Goal: Complete application form: Complete application form

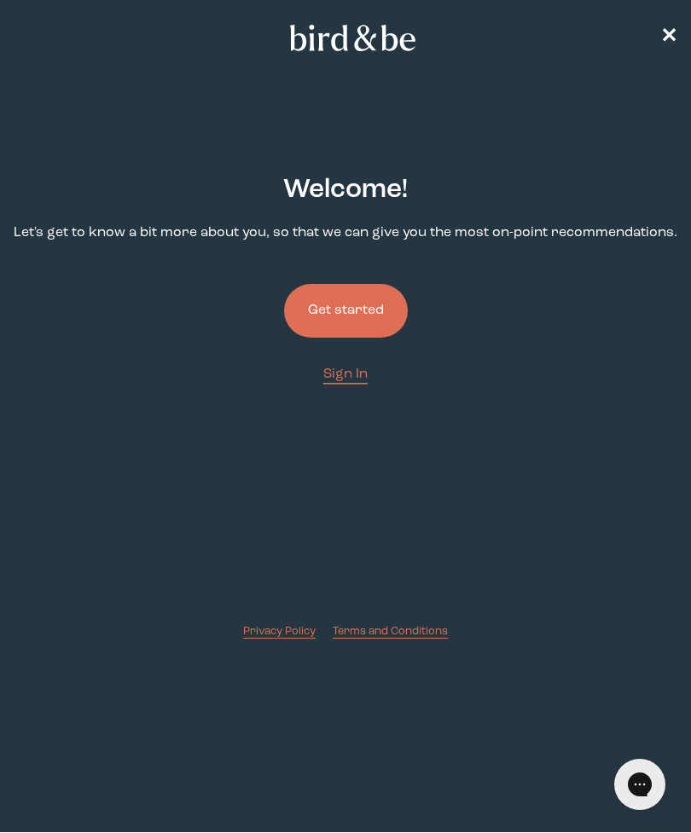
click at [357, 307] on button "Get started" at bounding box center [346, 311] width 124 height 54
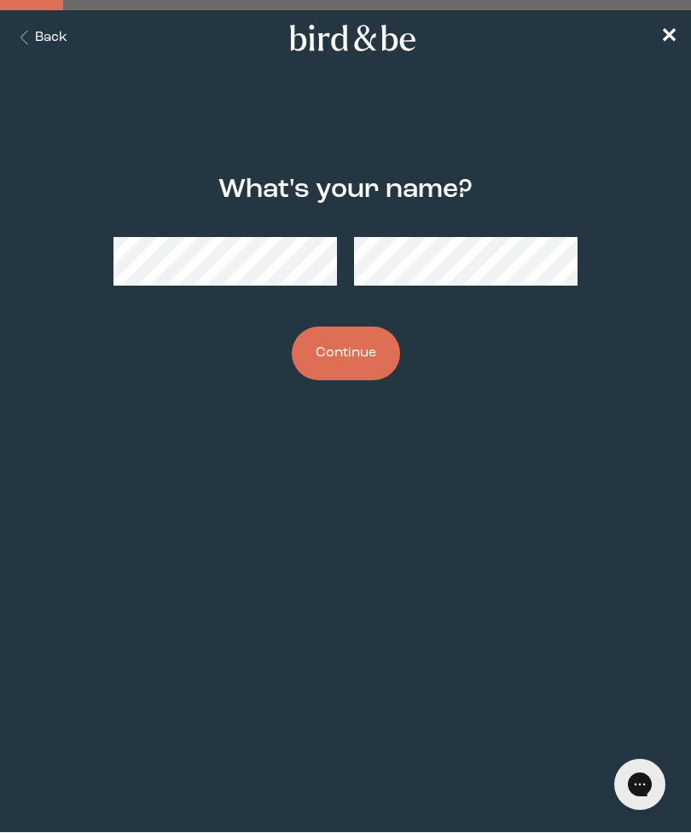
click at [335, 374] on button "Continue" at bounding box center [346, 354] width 108 height 54
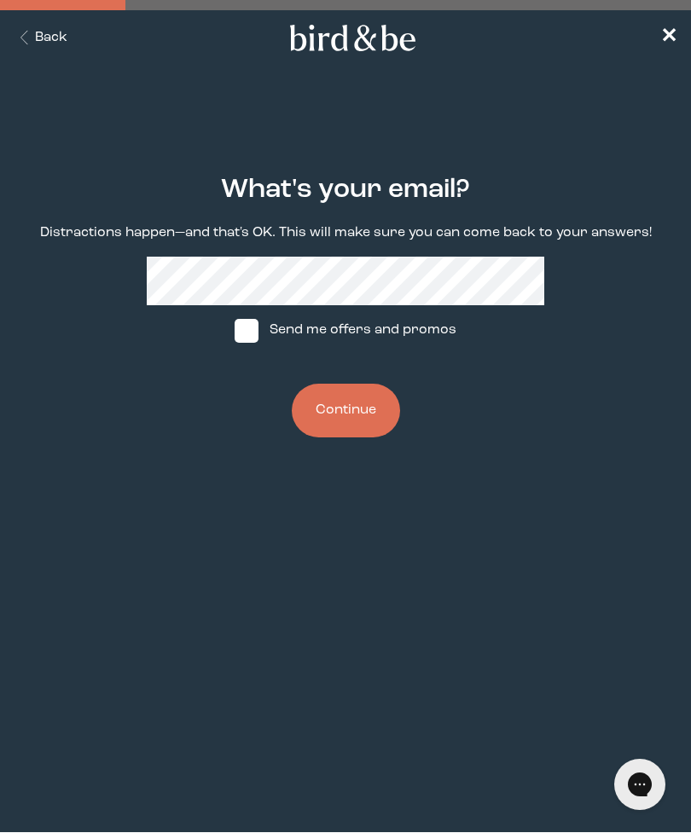
click at [354, 421] on button "Continue" at bounding box center [346, 411] width 108 height 54
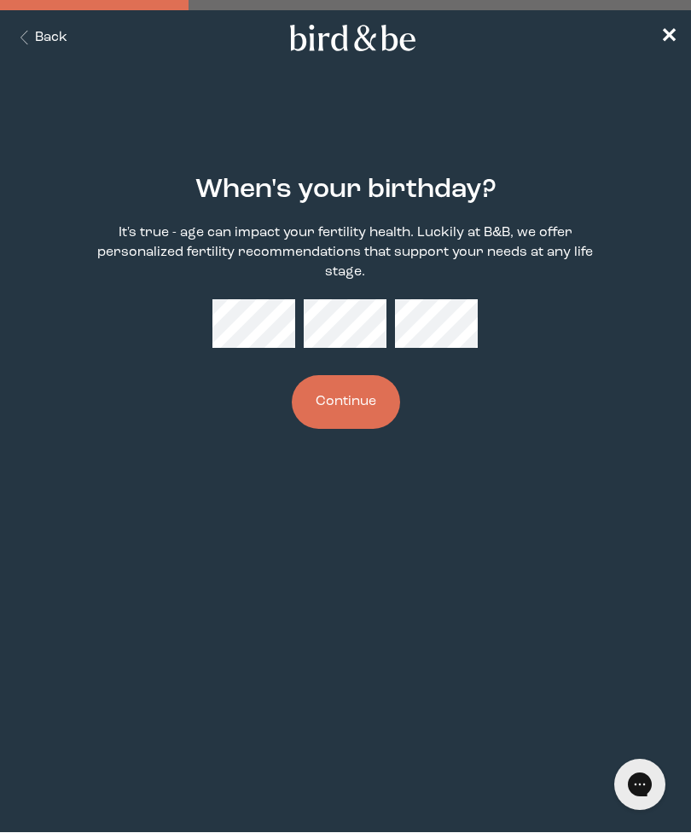
click at [355, 408] on button "Continue" at bounding box center [346, 402] width 108 height 54
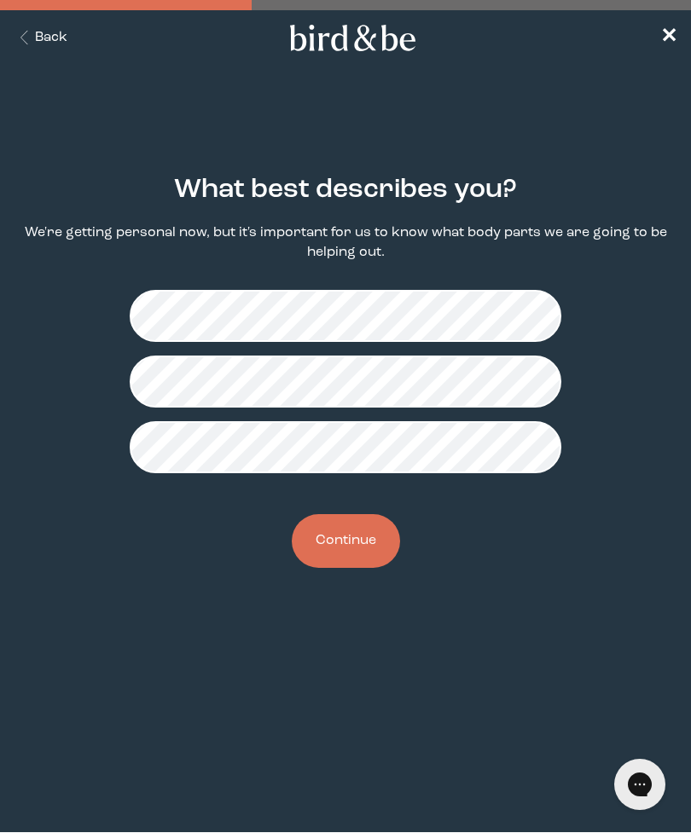
click at [354, 551] on button "Continue" at bounding box center [346, 541] width 108 height 54
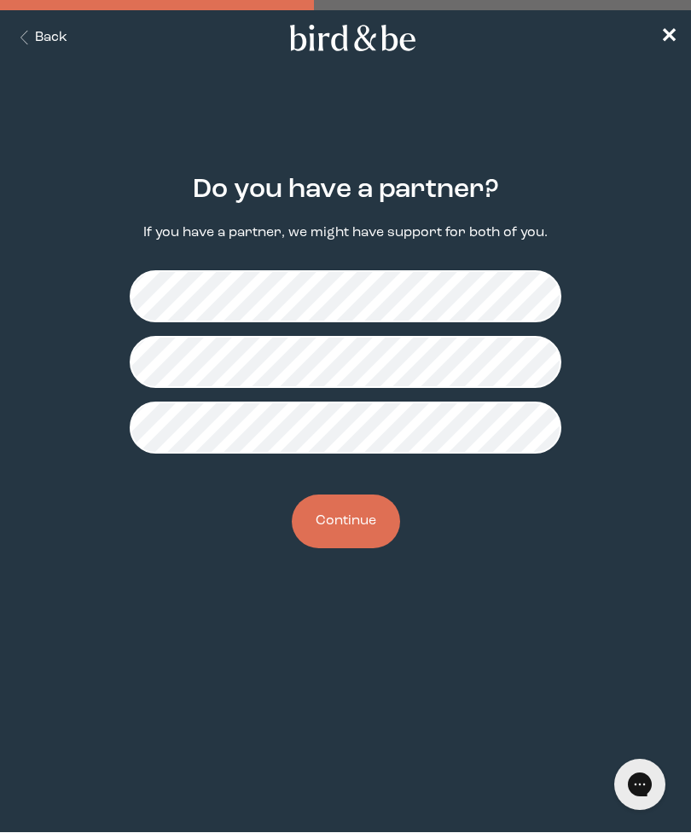
click at [350, 523] on button "Continue" at bounding box center [346, 522] width 108 height 54
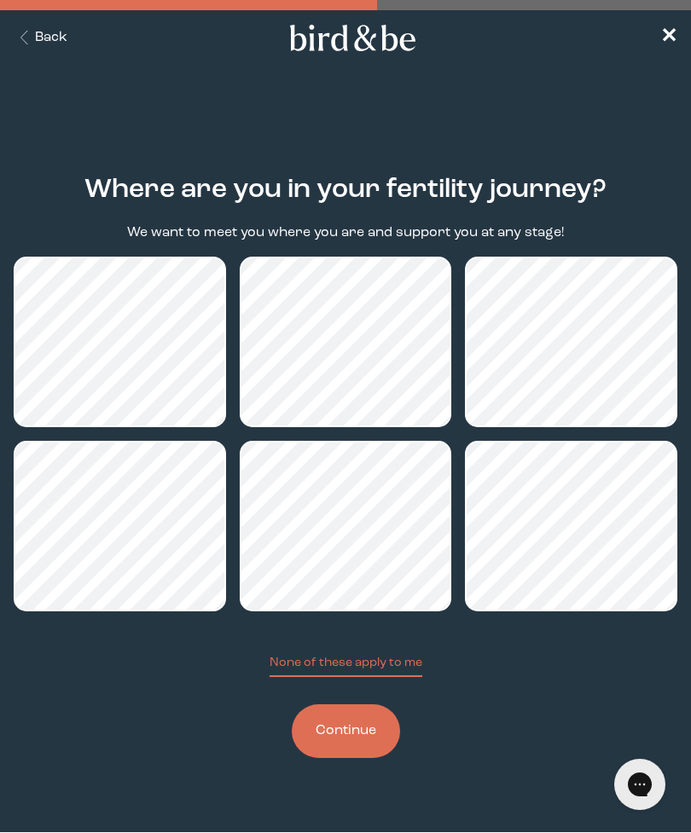
click at [347, 733] on button "Continue" at bounding box center [346, 731] width 108 height 54
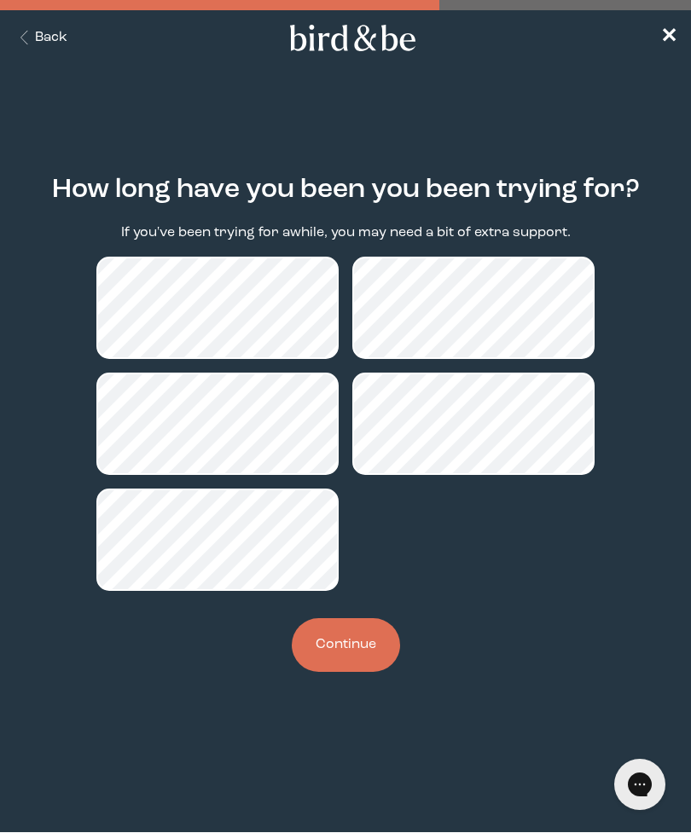
click at [342, 646] on button "Continue" at bounding box center [346, 645] width 108 height 54
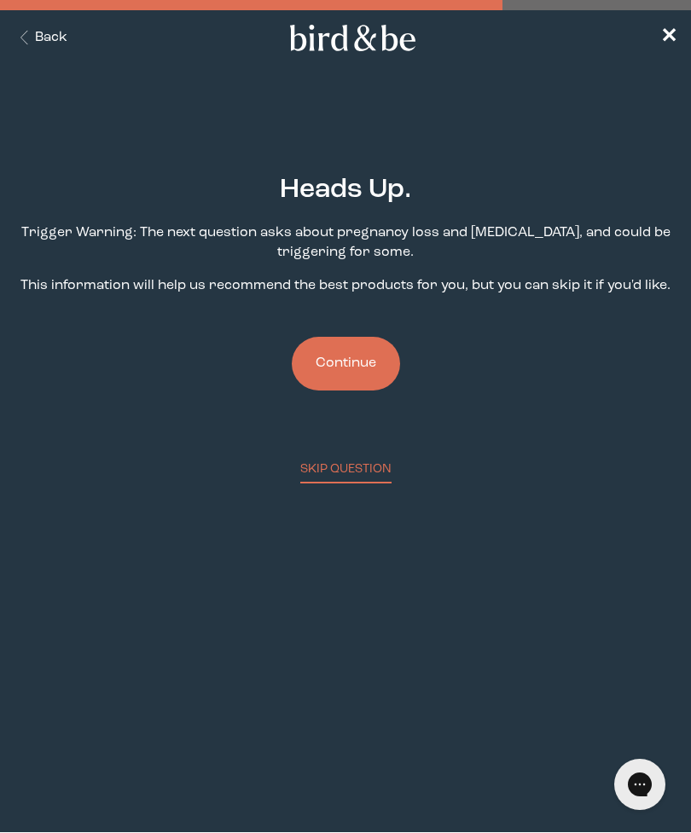
click at [363, 364] on button "Continue" at bounding box center [346, 364] width 108 height 54
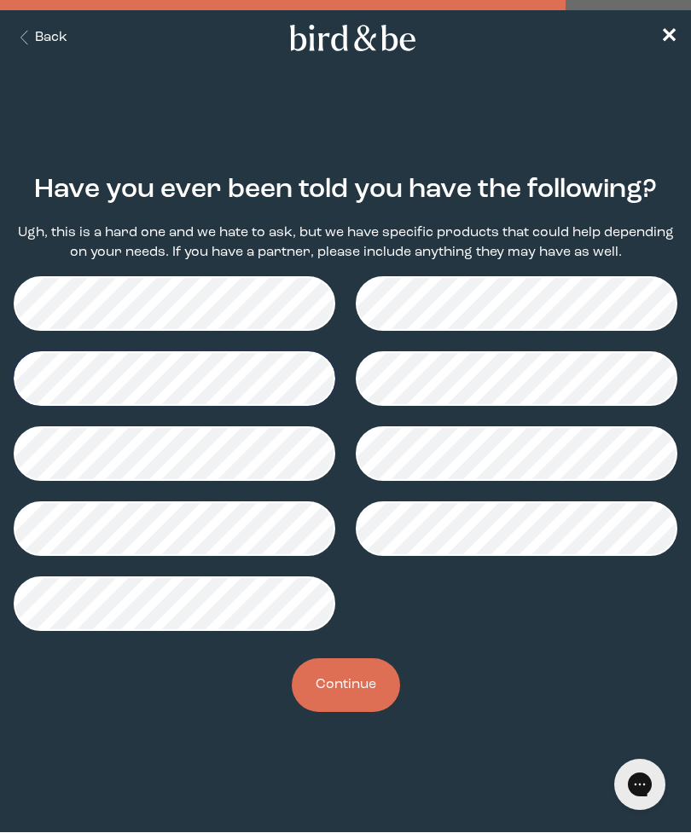
click at [351, 695] on button "Continue" at bounding box center [346, 685] width 108 height 54
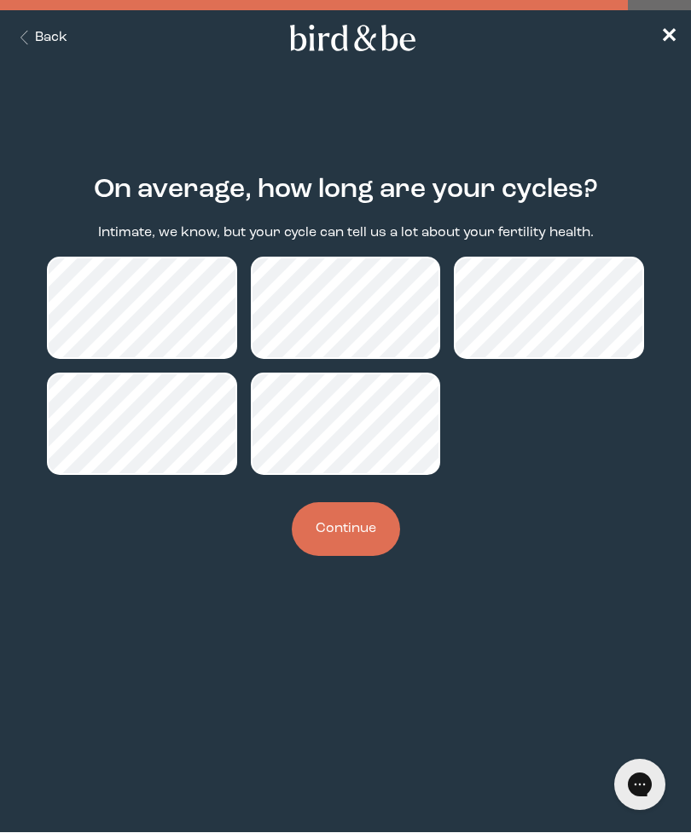
click at [356, 539] on button "Continue" at bounding box center [346, 529] width 108 height 54
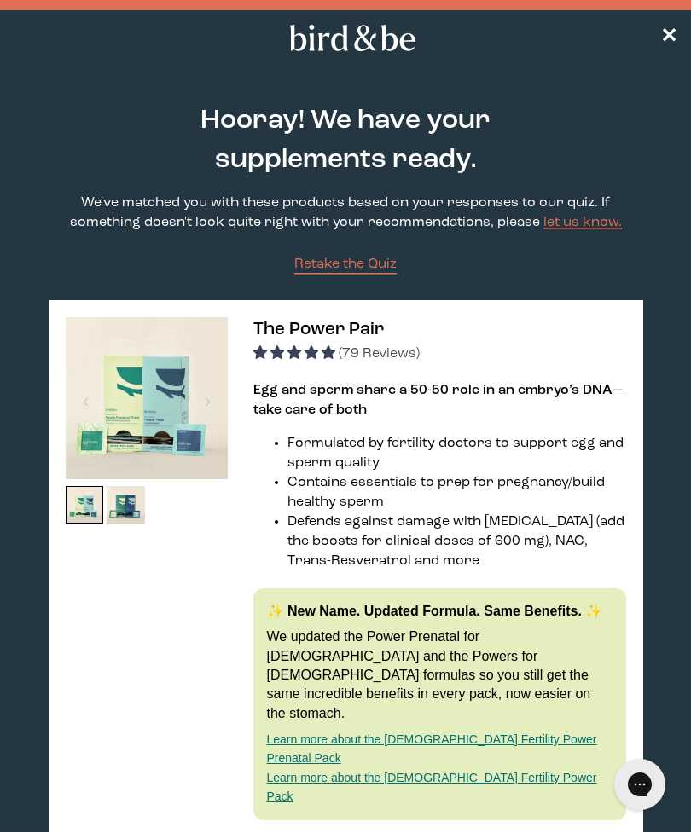
click at [383, 42] on use at bounding box center [352, 38] width 125 height 26
